Goal: Transaction & Acquisition: Purchase product/service

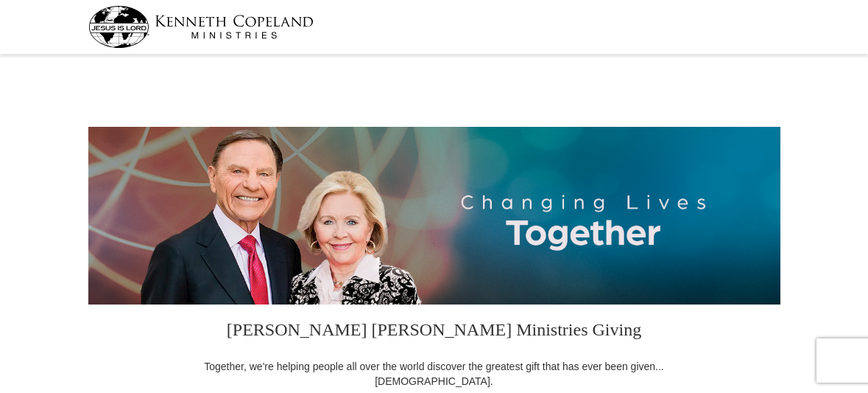
select select "AR"
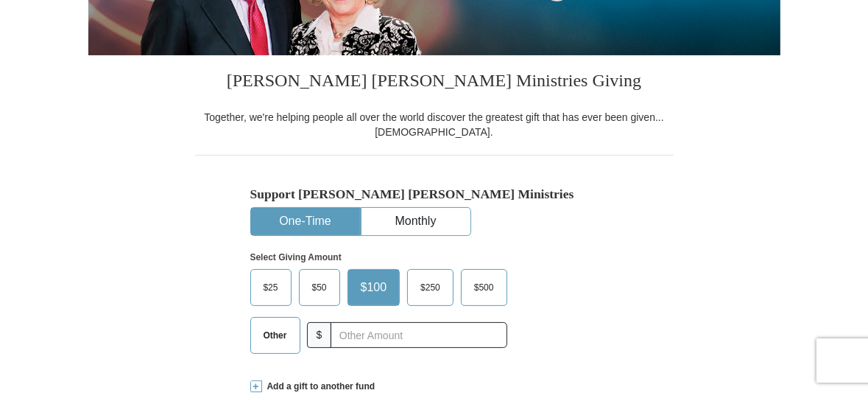
click at [322, 284] on span "$50" at bounding box center [319, 287] width 29 height 22
click at [0, 0] on input "$50" at bounding box center [0, 0] width 0 height 0
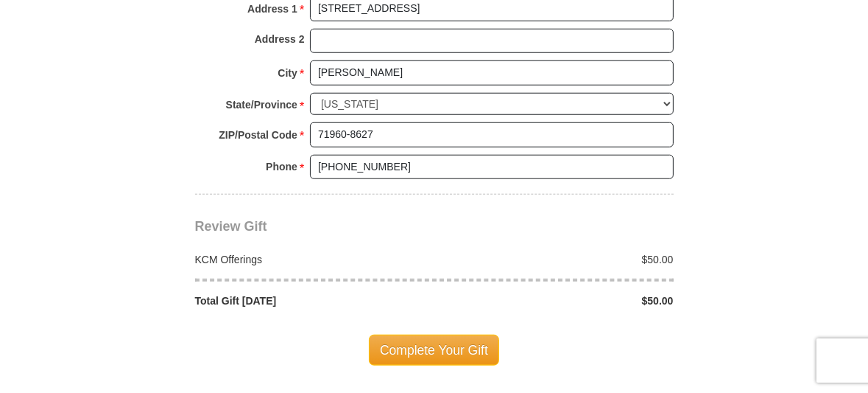
scroll to position [1160, 0]
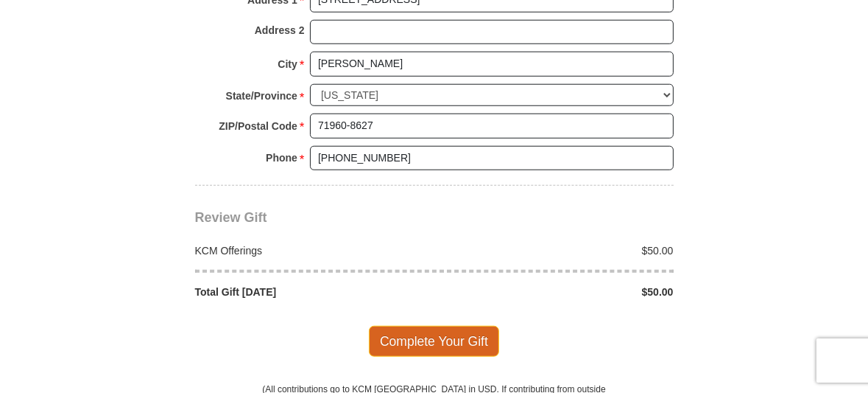
click at [427, 345] on span "Complete Your Gift" at bounding box center [434, 341] width 130 height 31
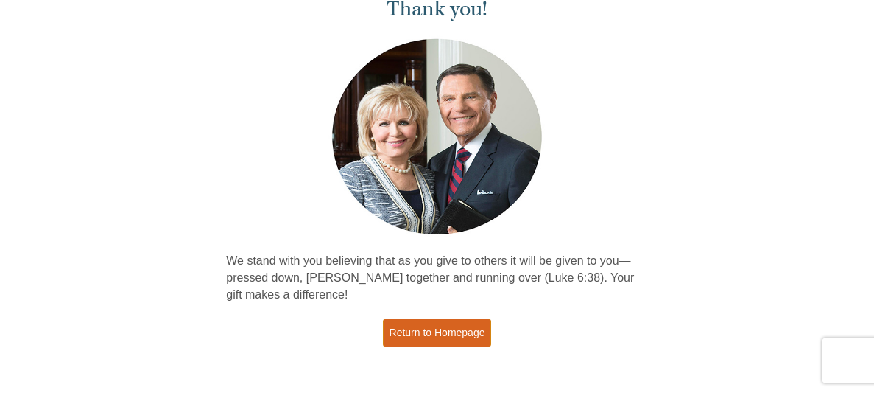
scroll to position [136, 0]
